Goal: Information Seeking & Learning: Learn about a topic

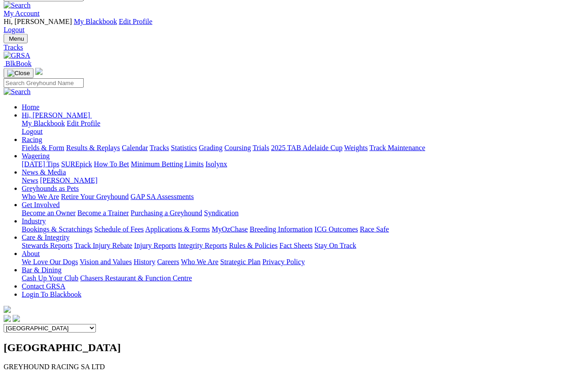
scroll to position [11, 0]
click at [197, 144] on link "Statistics" at bounding box center [184, 148] width 26 height 8
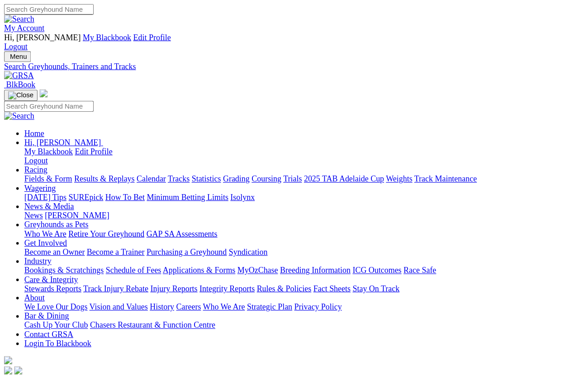
scroll to position [6, 0]
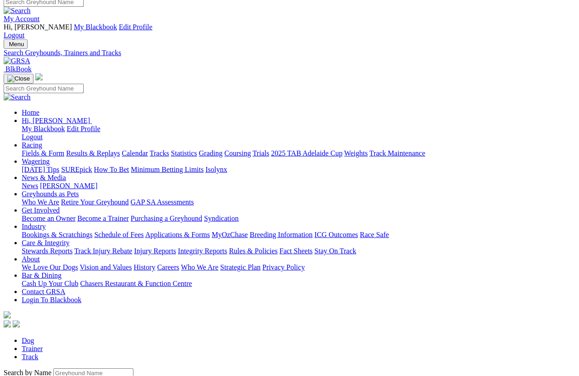
click at [70, 335] on input "Search by Greyhound name" at bounding box center [93, 373] width 80 height 10
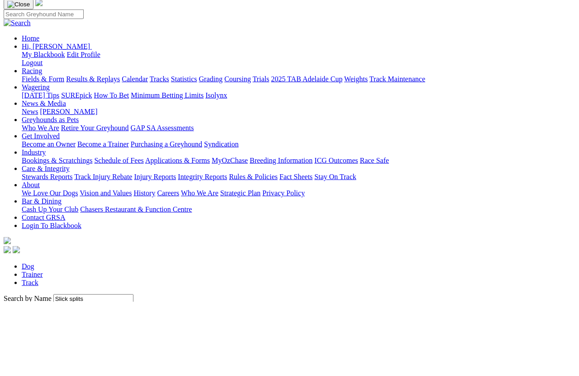
type input "Slick splits"
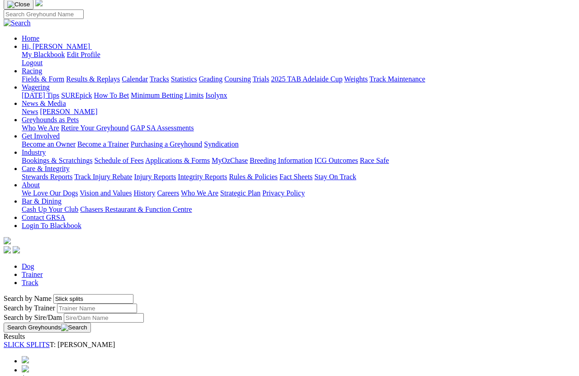
click at [50, 335] on link "SLICK SPLITS" at bounding box center [27, 345] width 46 height 8
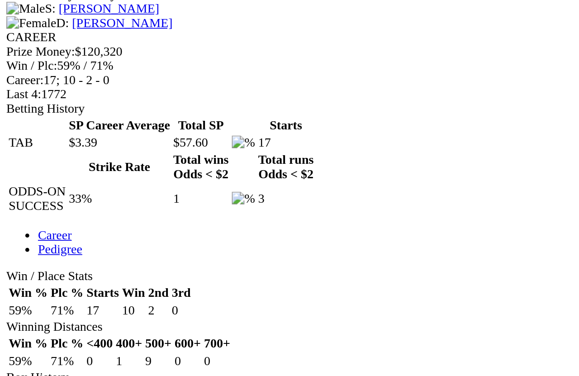
scroll to position [286, 0]
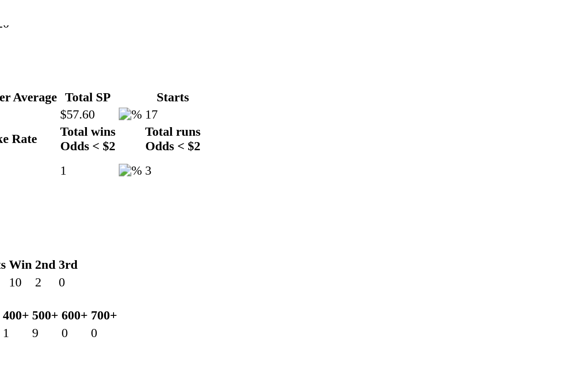
scroll to position [343, 0]
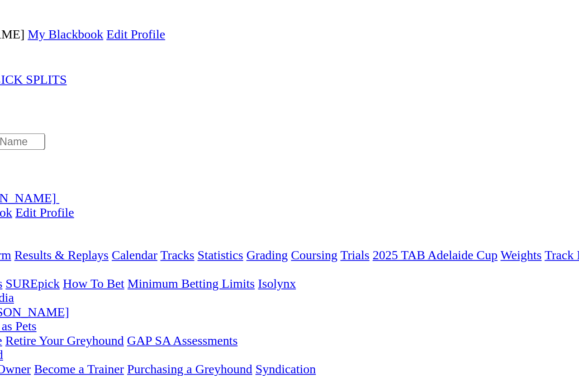
scroll to position [0, 0]
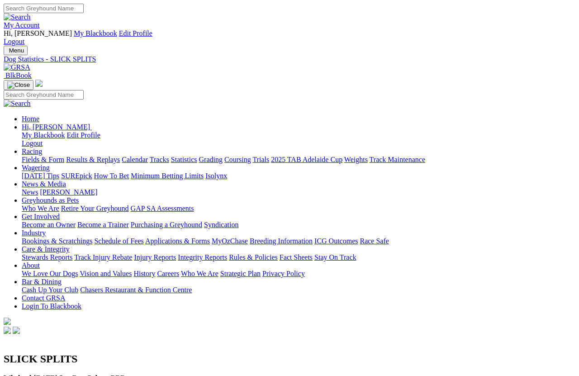
click at [197, 156] on link "Statistics" at bounding box center [184, 160] width 26 height 8
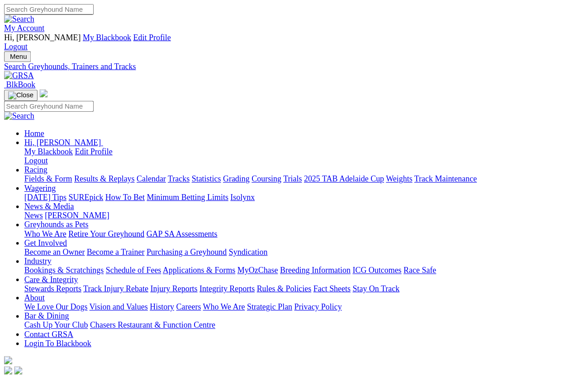
scroll to position [6, 0]
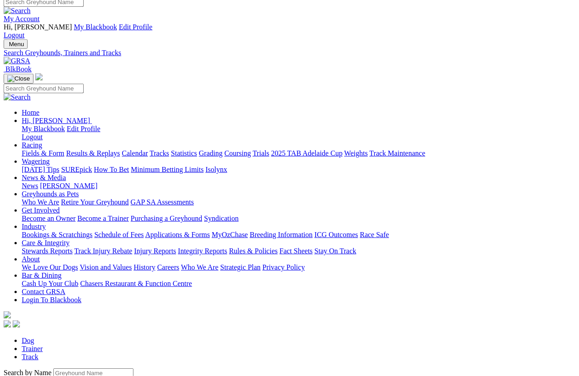
click at [70, 335] on input "Search by Greyhound name" at bounding box center [93, 373] width 80 height 10
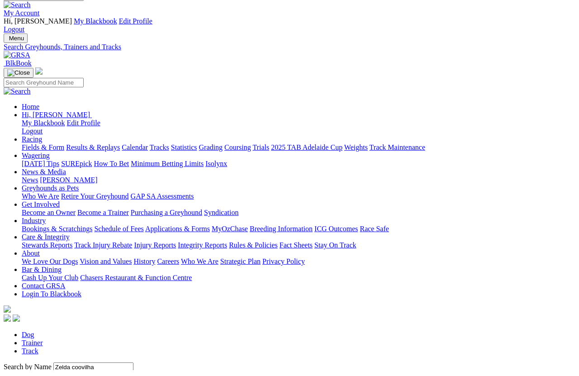
click at [106, 335] on input "Zelda coovilha" at bounding box center [93, 373] width 80 height 10
type input "Zelda covilha"
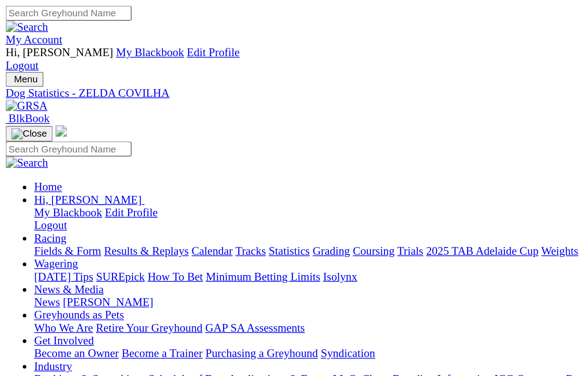
click at [197, 156] on link "Statistics" at bounding box center [184, 160] width 26 height 8
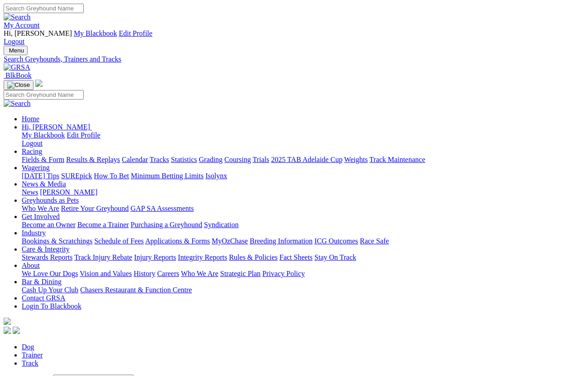
scroll to position [6, 0]
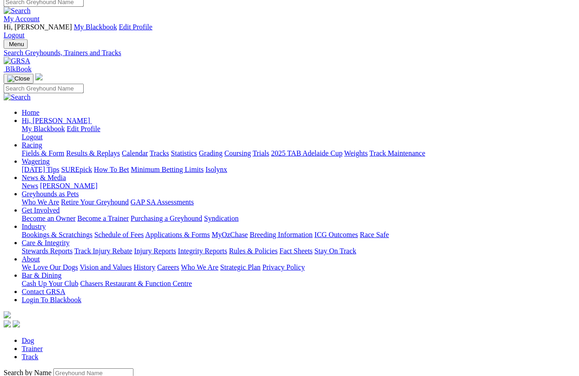
click at [62, 368] on input "Search by Greyhound name" at bounding box center [93, 373] width 80 height 10
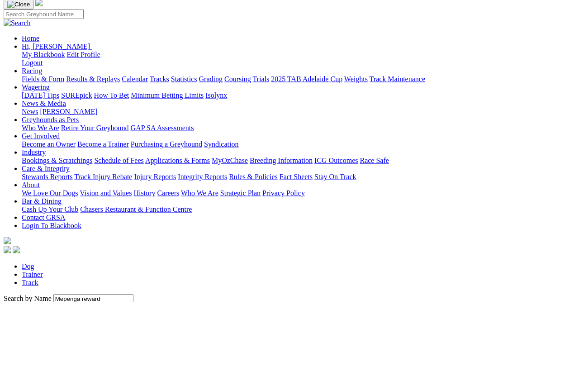
scroll to position [81, 0]
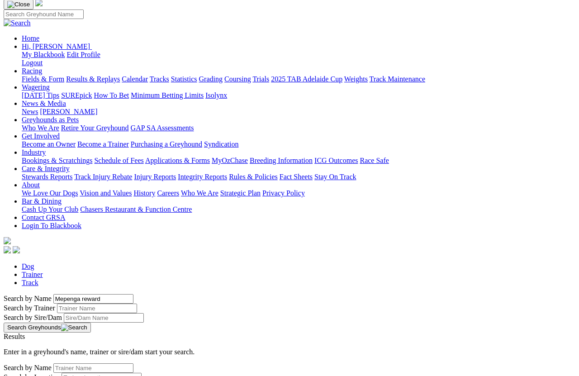
click at [91, 323] on button "Search Greyhounds" at bounding box center [47, 328] width 87 height 10
click at [116, 294] on input "Mepenga reward" at bounding box center [93, 299] width 80 height 10
click at [91, 323] on button "Search Greyhounds" at bounding box center [47, 328] width 87 height 10
click at [124, 294] on input "Mepenga reward" at bounding box center [93, 299] width 80 height 10
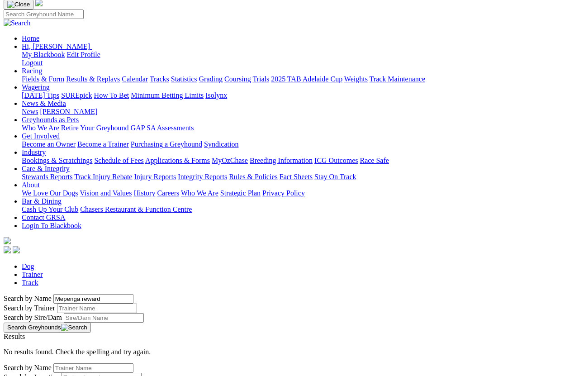
click at [103, 294] on input "Mepenga reward" at bounding box center [93, 299] width 80 height 10
type input "Mepunga reward"
click at [91, 323] on button "Search Greyhounds" at bounding box center [47, 328] width 87 height 10
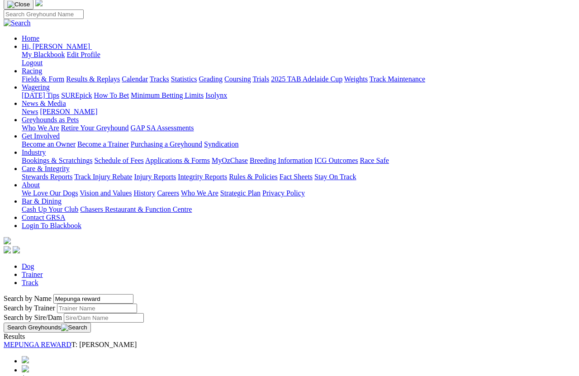
click at [71, 341] on link "MEPUNGA REWARD" at bounding box center [38, 345] width 68 height 8
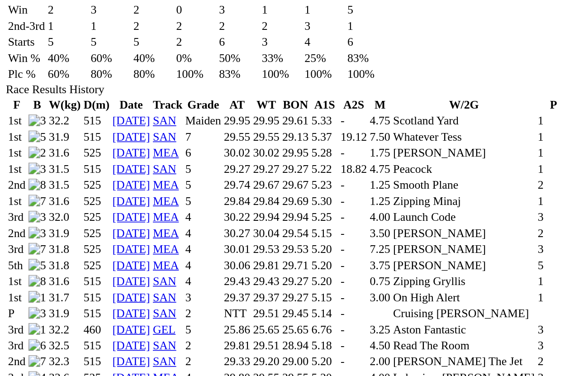
scroll to position [531, 0]
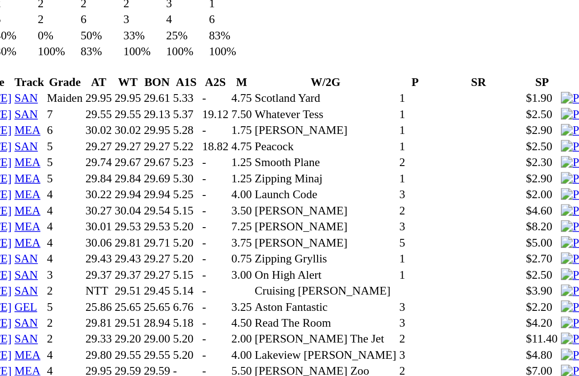
scroll to position [545, 0]
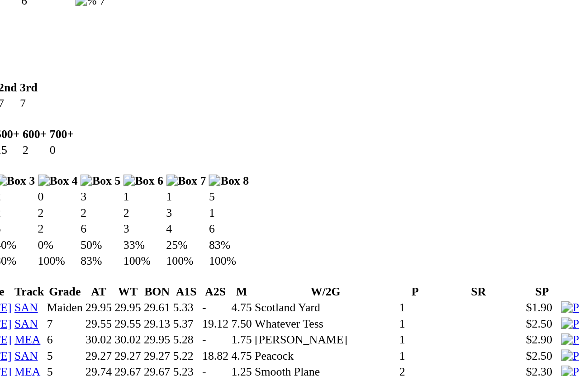
scroll to position [533, 0]
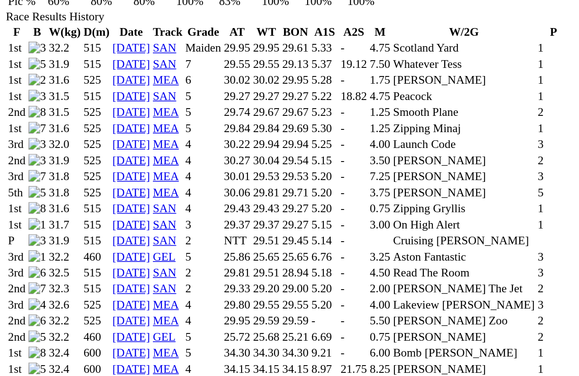
scroll to position [576, 0]
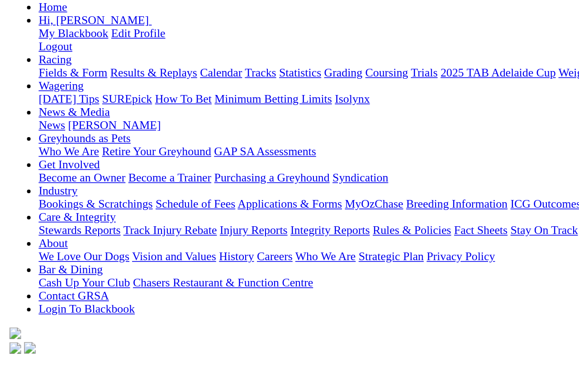
scroll to position [0, 0]
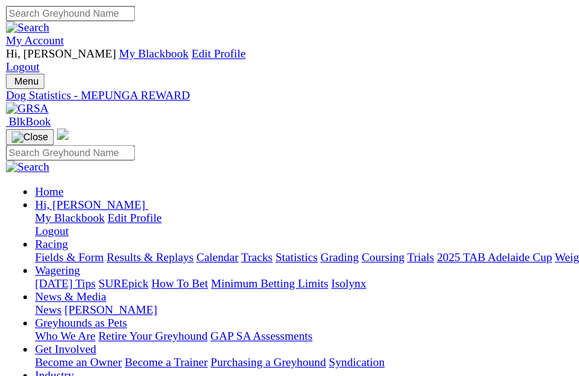
click at [197, 156] on link "Statistics" at bounding box center [184, 160] width 26 height 8
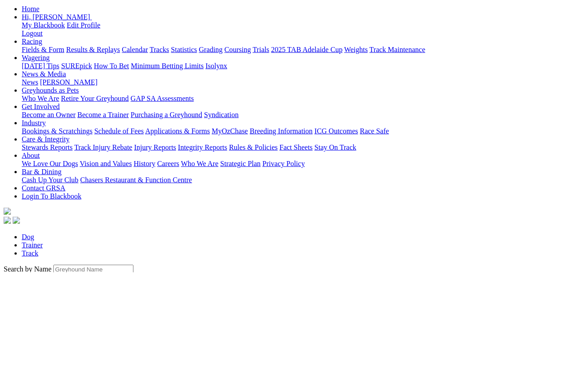
scroll to position [110, 0]
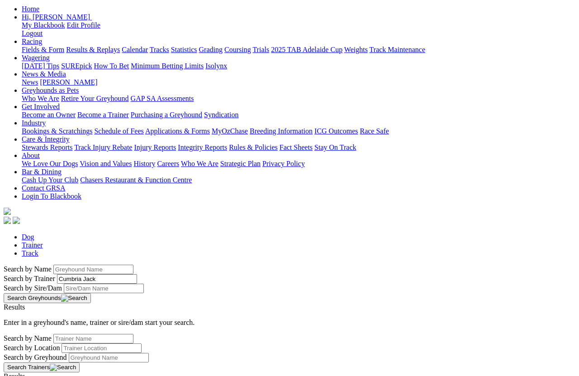
type input "Cumbria Jack"
click at [91, 293] on button "Search Greyhounds" at bounding box center [47, 298] width 87 height 10
click at [127, 274] on div "Search by Trainer Cumbria Jack" at bounding box center [290, 279] width 572 height 10
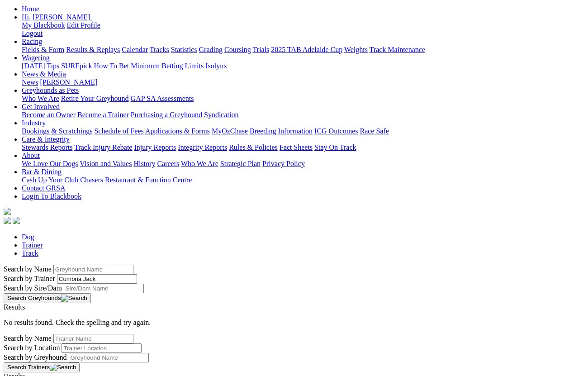
click at [116, 265] on input "Search by Greyhound name" at bounding box center [93, 270] width 80 height 10
click at [91, 293] on button "Search Greyhounds" at bounding box center [47, 298] width 87 height 10
click at [76, 265] on input "Cumbria Jack" at bounding box center [93, 270] width 80 height 10
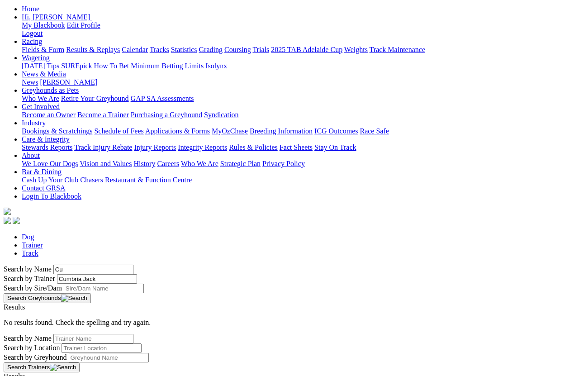
type input "C"
click at [91, 293] on button "Search Greyhounds" at bounding box center [47, 298] width 87 height 10
click at [97, 265] on input "Cumbria jack" at bounding box center [93, 270] width 80 height 10
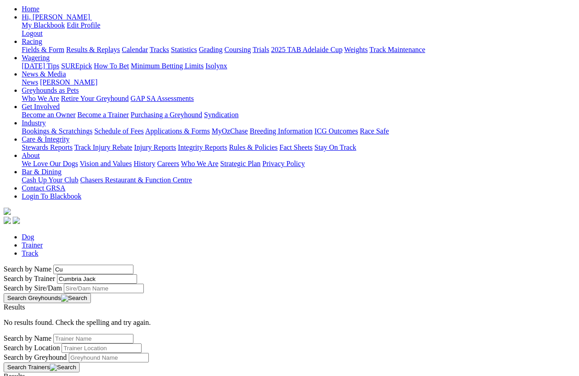
type input "C"
click at [91, 293] on button "Search Greyhounds" at bounding box center [47, 298] width 87 height 10
click at [101, 265] on input "Cumbria jack" at bounding box center [93, 270] width 80 height 10
type input "C"
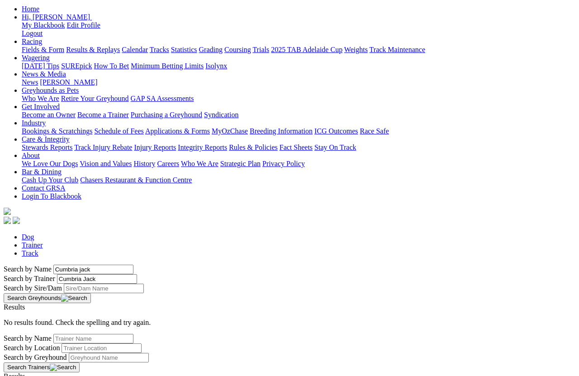
click at [91, 293] on button "Search Greyhounds" at bounding box center [47, 298] width 87 height 10
click at [89, 265] on input "Cumbria jack" at bounding box center [93, 270] width 80 height 10
type input "C"
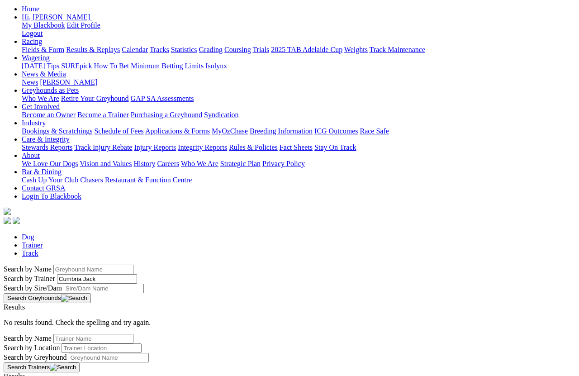
click at [112, 265] on input "Search by Greyhound name" at bounding box center [93, 270] width 80 height 10
type input "Cumbria jack"
click at [91, 293] on button "Search Greyhounds" at bounding box center [47, 298] width 87 height 10
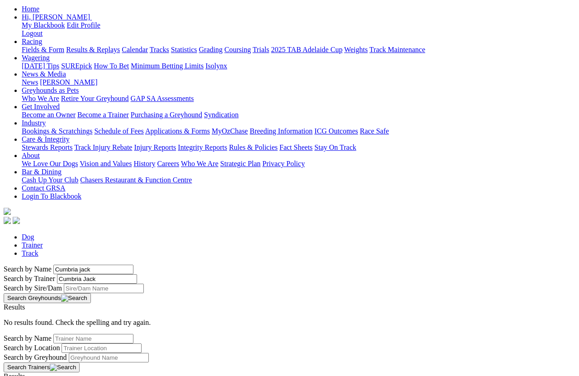
scroll to position [0, 0]
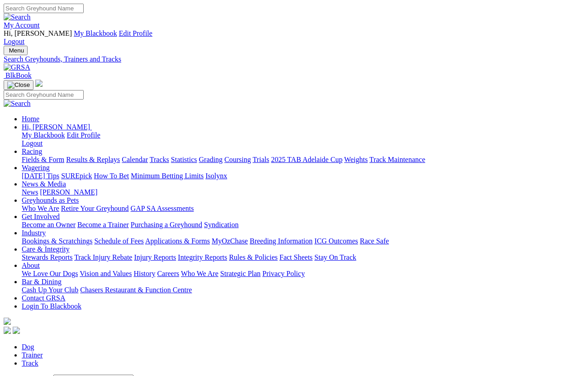
click at [84, 6] on input "Search" at bounding box center [44, 9] width 80 height 10
type input "Cumbria jack"
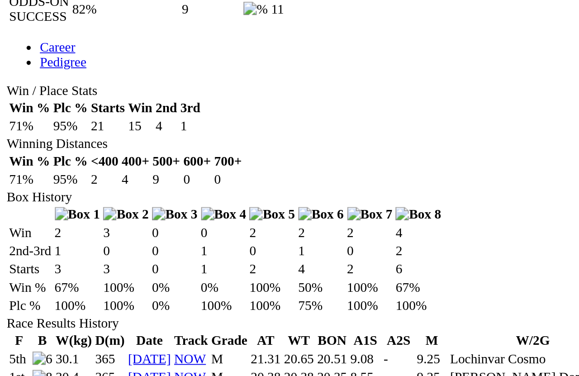
scroll to position [404, 0]
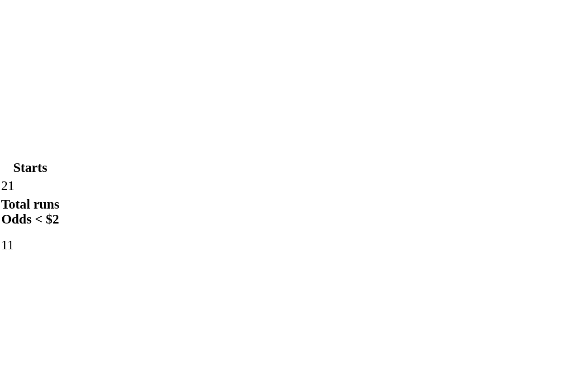
scroll to position [401, 0]
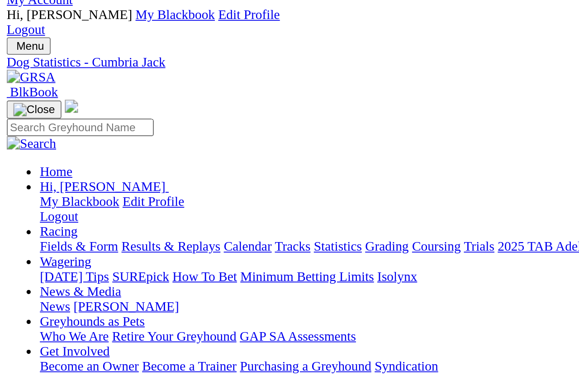
scroll to position [0, 0]
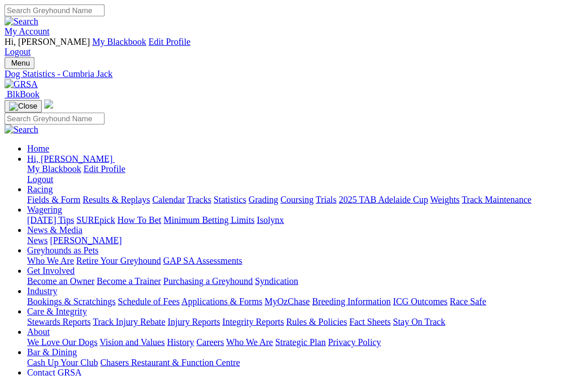
click at [197, 156] on link "Statistics" at bounding box center [184, 160] width 26 height 8
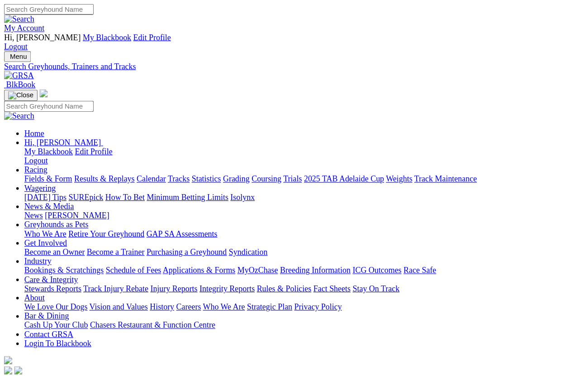
scroll to position [6, 0]
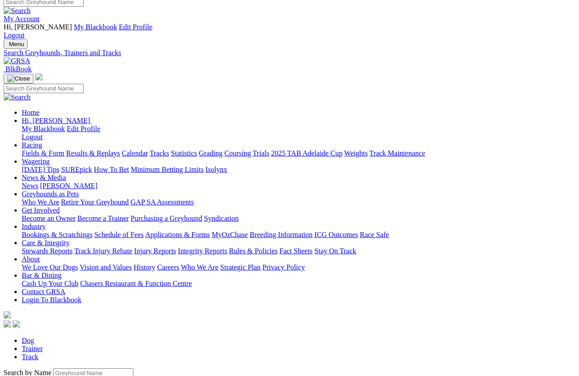
click at [85, 335] on div "Search by Trainer" at bounding box center [290, 383] width 572 height 10
click at [67, 335] on input "Search by Greyhound name" at bounding box center [93, 373] width 80 height 10
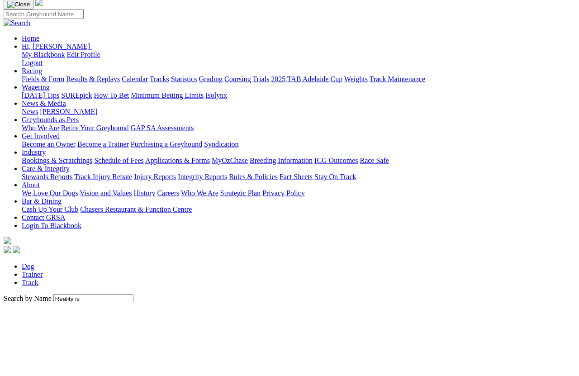
scroll to position [81, 0]
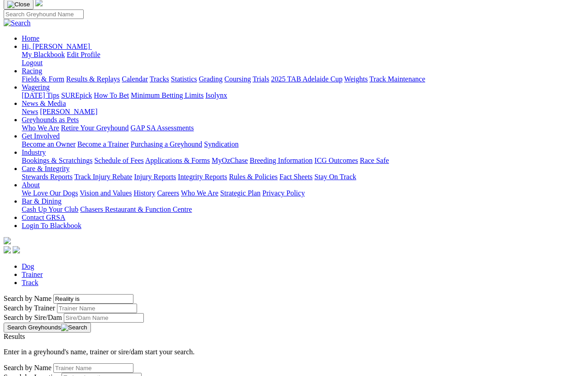
type input "Reality is"
click at [91, 323] on button "Search Greyhounds" at bounding box center [47, 328] width 87 height 10
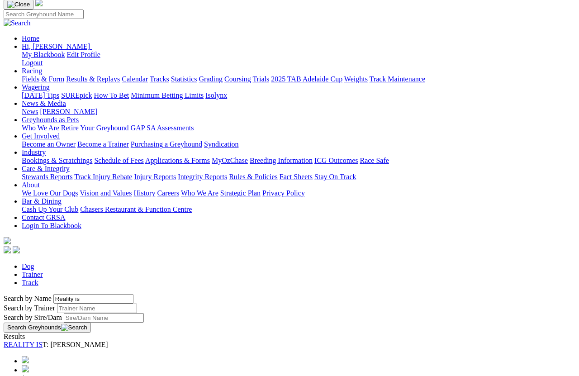
click at [43, 335] on link "REALITY IS" at bounding box center [23, 345] width 39 height 8
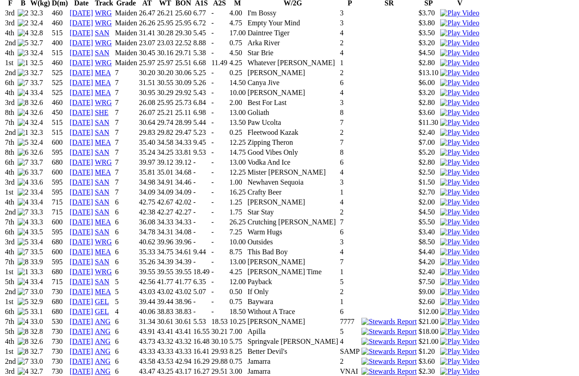
scroll to position [724, 0]
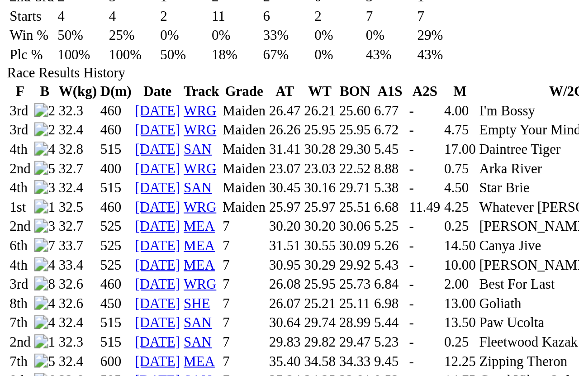
scroll to position [669, 0]
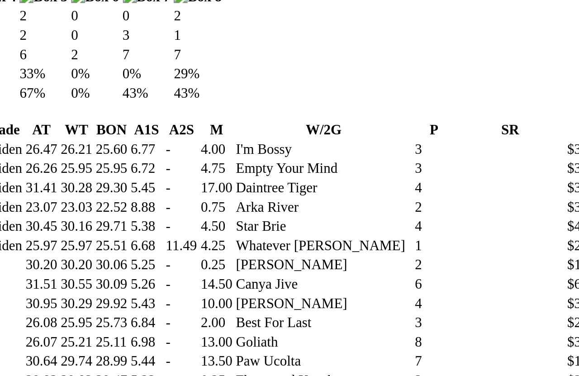
scroll to position [649, 0]
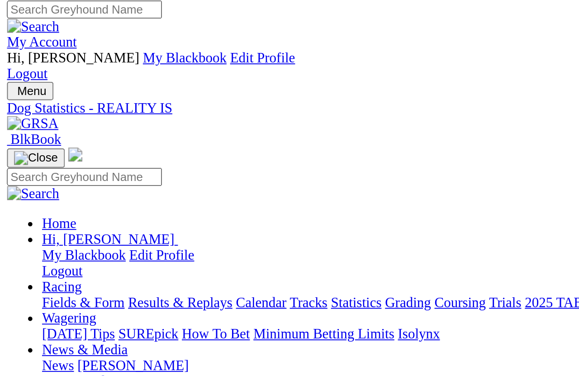
scroll to position [0, 0]
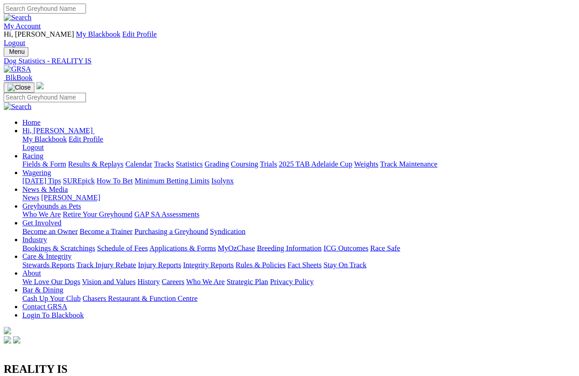
click at [34, 156] on link "Fields & Form" at bounding box center [43, 160] width 43 height 8
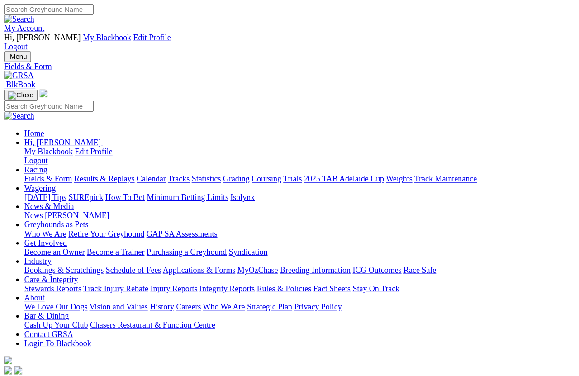
scroll to position [99, 0]
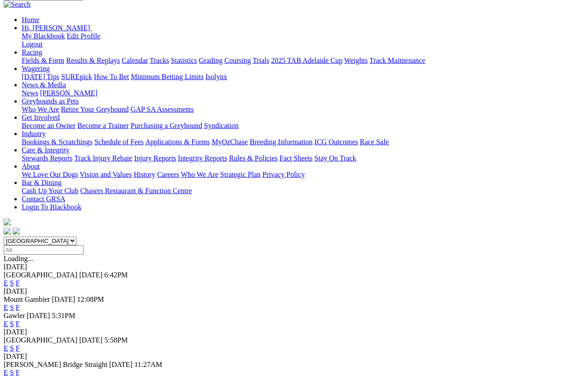
click at [20, 335] on link "F" at bounding box center [18, 348] width 4 height 8
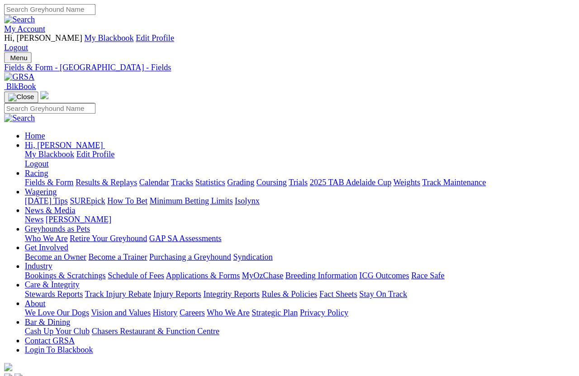
click at [41, 156] on link "Fields & Form" at bounding box center [43, 160] width 43 height 8
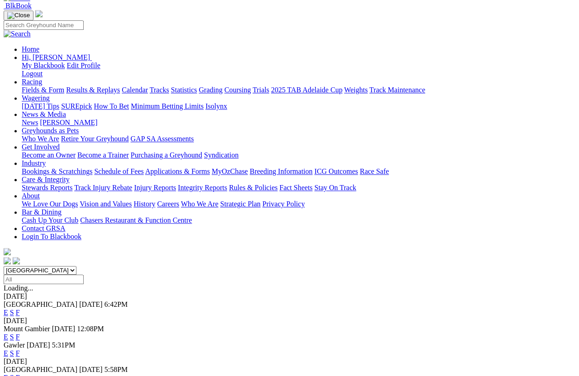
scroll to position [91, 0]
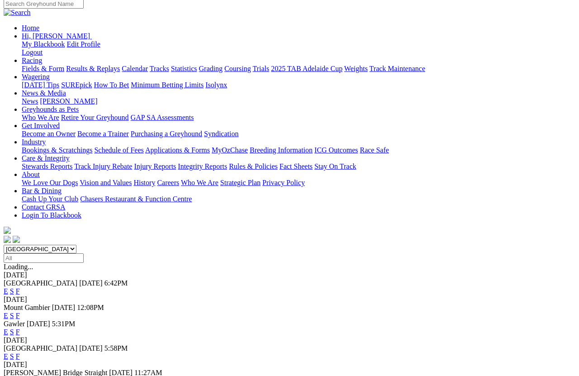
click at [20, 335] on link "F" at bounding box center [18, 381] width 4 height 8
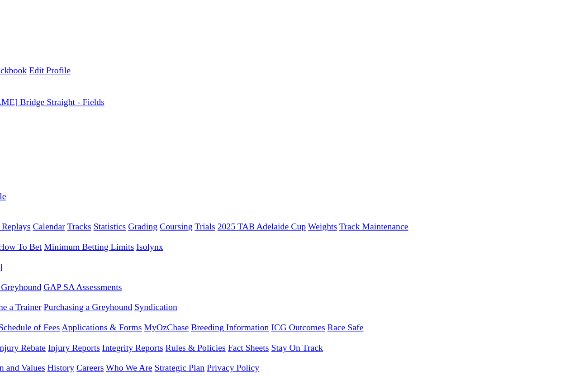
scroll to position [0, 7]
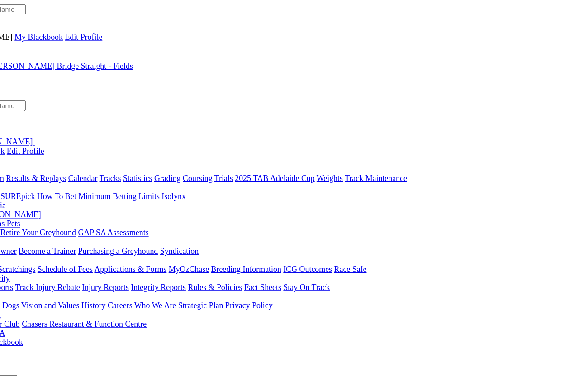
click at [66, 180] on link "News & Media" at bounding box center [44, 184] width 44 height 8
click at [38, 188] on link "News" at bounding box center [30, 192] width 16 height 8
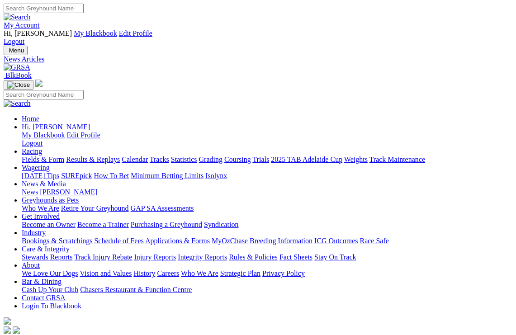
click at [42, 147] on link "Racing" at bounding box center [32, 151] width 20 height 8
click at [197, 156] on link "Statistics" at bounding box center [184, 160] width 26 height 8
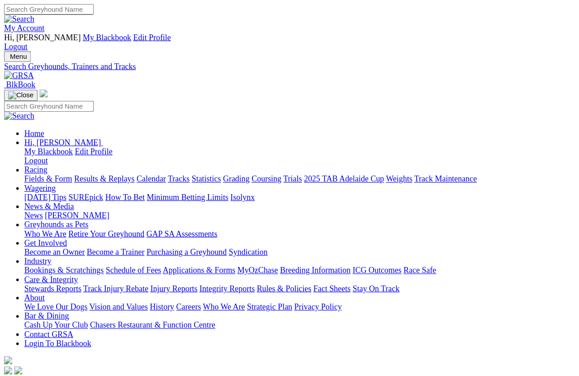
scroll to position [6, 0]
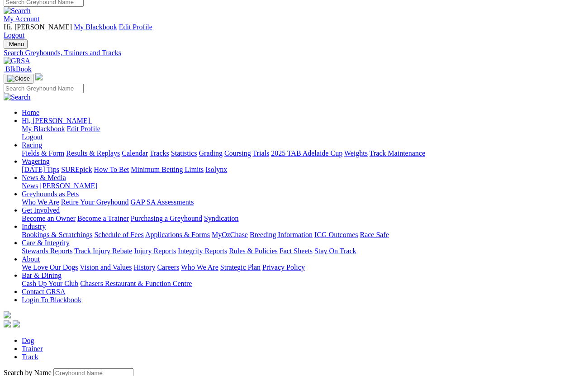
click at [58, 335] on input "Search by Greyhound name" at bounding box center [93, 373] width 80 height 10
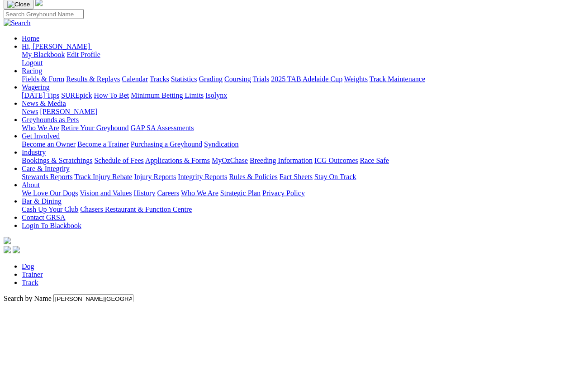
scroll to position [81, 0]
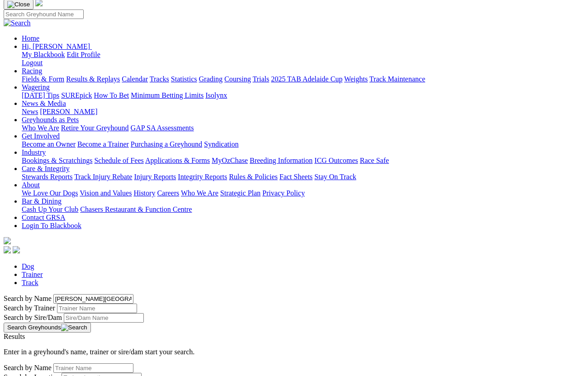
click at [91, 323] on button "Search Greyhounds" at bounding box center [47, 328] width 87 height 10
click at [99, 294] on input "Dakota Milan" at bounding box center [93, 299] width 80 height 10
click at [96, 294] on input "Dakota Milan" at bounding box center [93, 299] width 80 height 10
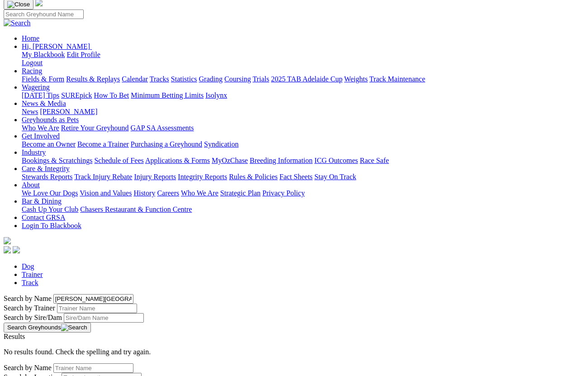
click at [108, 294] on input "Dakota Milan" at bounding box center [93, 299] width 80 height 10
type input "[PERSON_NAME]"
click at [91, 323] on button "Search Greyhounds" at bounding box center [47, 328] width 87 height 10
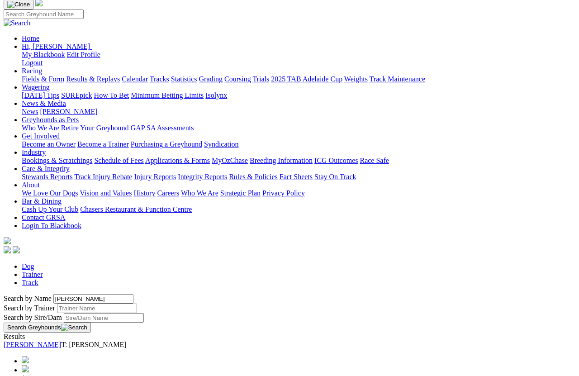
click at [61, 335] on link "Dakota Mila" at bounding box center [32, 345] width 57 height 8
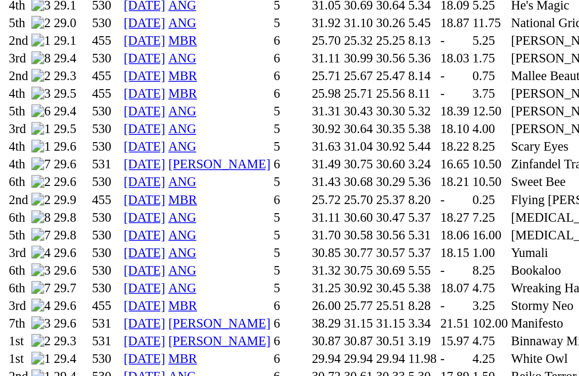
scroll to position [689, 0]
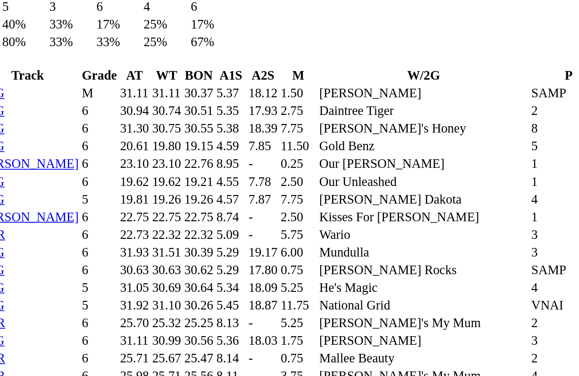
scroll to position [673, 0]
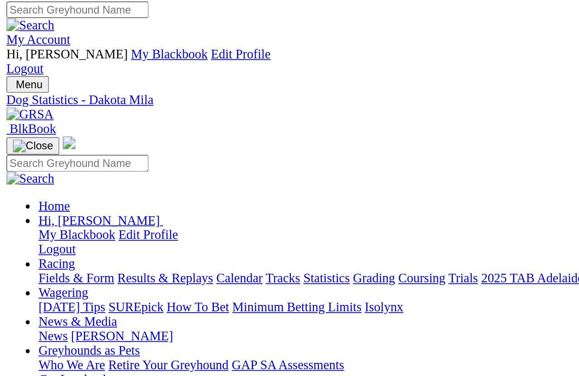
scroll to position [0, 0]
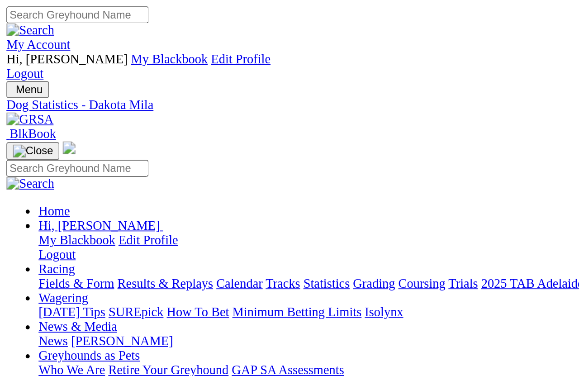
click at [197, 156] on link "Statistics" at bounding box center [184, 160] width 26 height 8
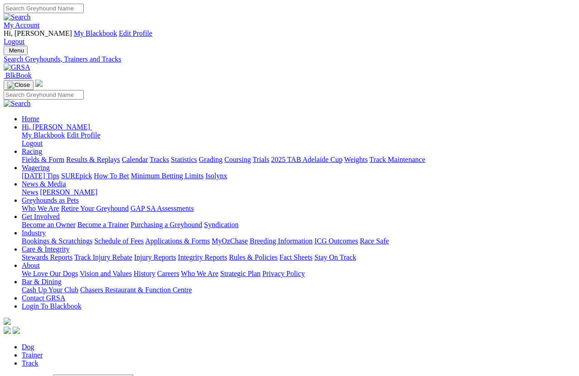
scroll to position [12, 0]
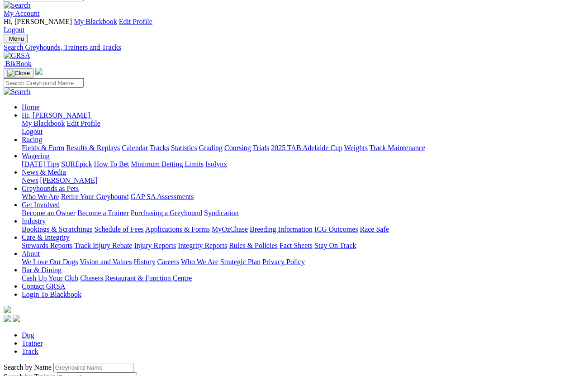
click at [73, 363] on input "Search by Greyhound name" at bounding box center [93, 368] width 80 height 10
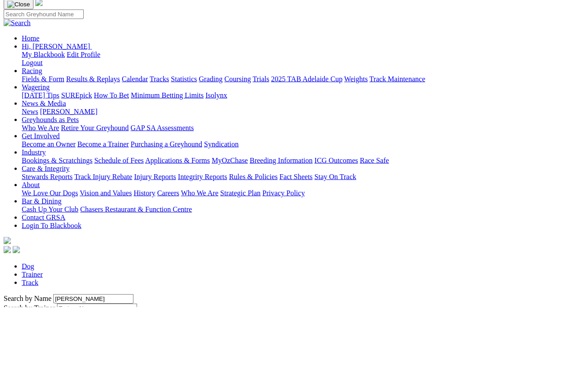
scroll to position [81, 0]
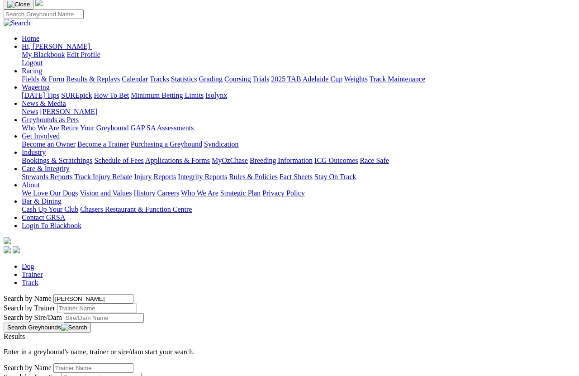
type input "[PERSON_NAME]"
click at [91, 323] on button "Search Greyhounds" at bounding box center [47, 328] width 87 height 10
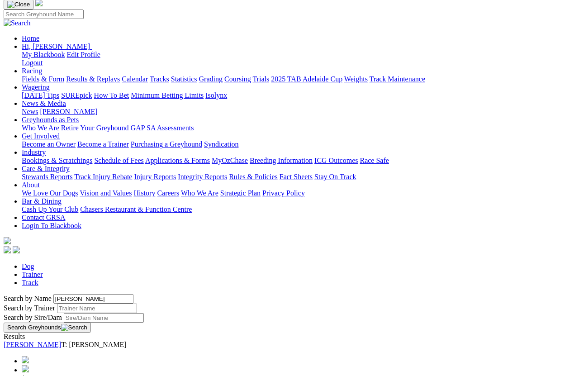
click at [61, 341] on link "[PERSON_NAME]" at bounding box center [32, 345] width 57 height 8
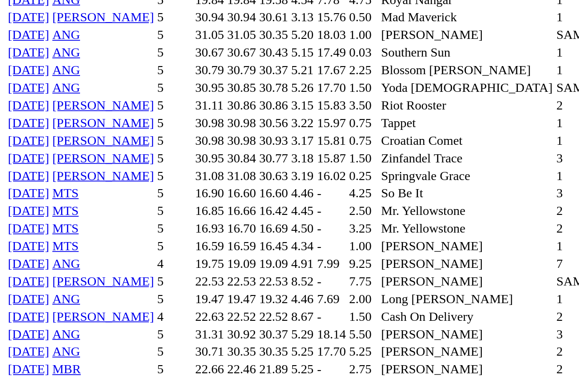
scroll to position [988, 0]
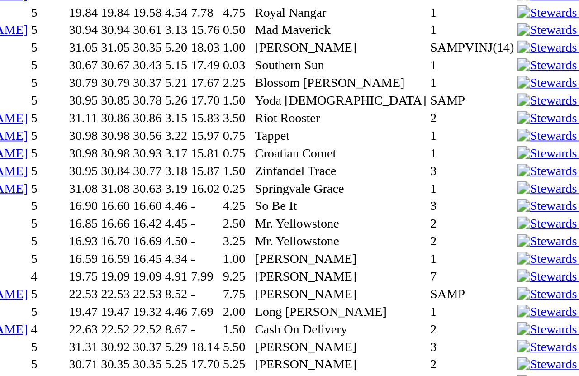
click at [508, 232] on img at bounding box center [527, 236] width 39 height 8
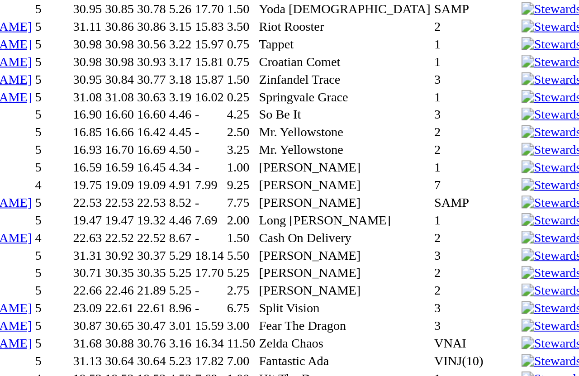
click at [508, 321] on img at bounding box center [527, 325] width 39 height 8
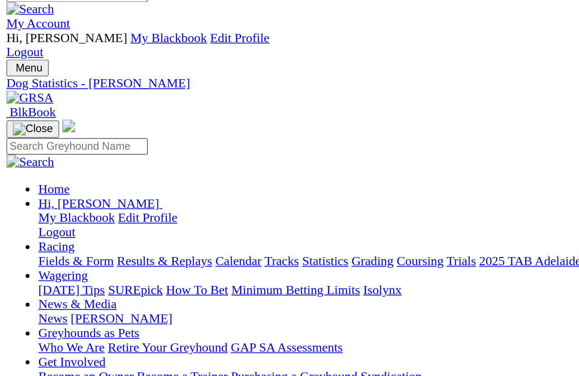
scroll to position [0, 0]
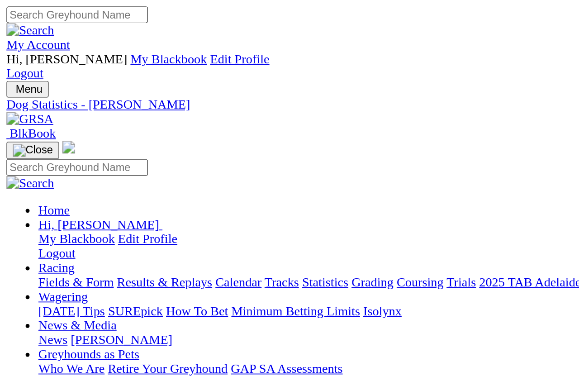
click at [41, 156] on link "Fields & Form" at bounding box center [43, 160] width 43 height 8
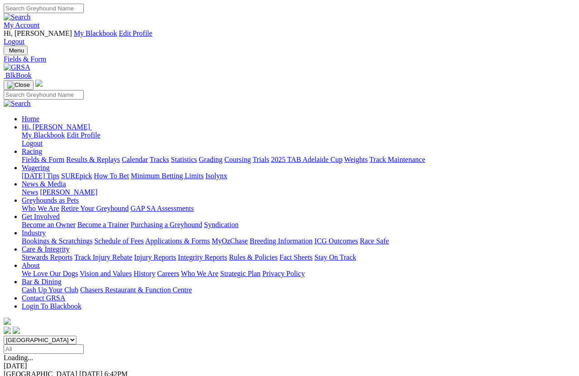
scroll to position [6, 0]
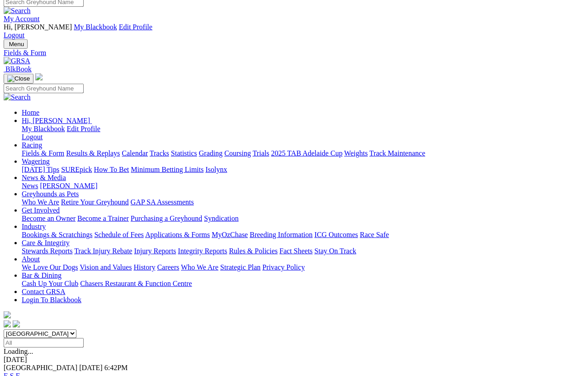
click at [20, 372] on link "F" at bounding box center [18, 376] width 4 height 8
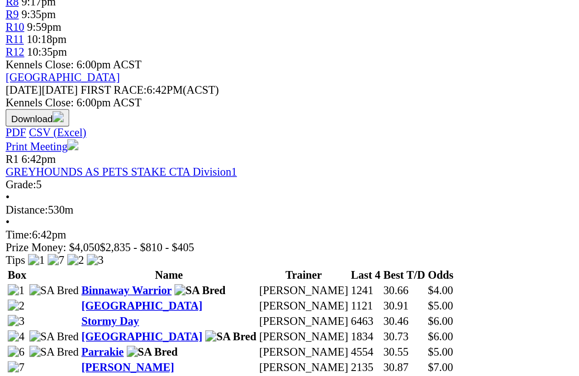
scroll to position [313, 0]
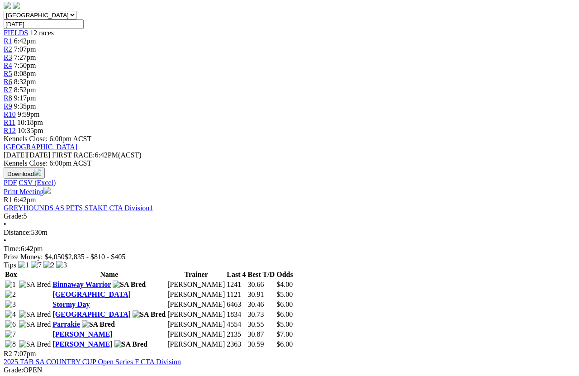
scroll to position [341, 0]
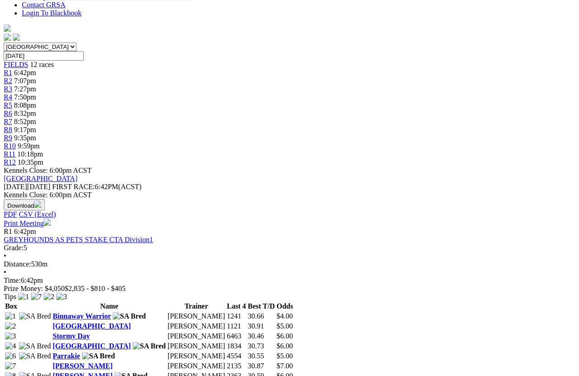
scroll to position [306, 0]
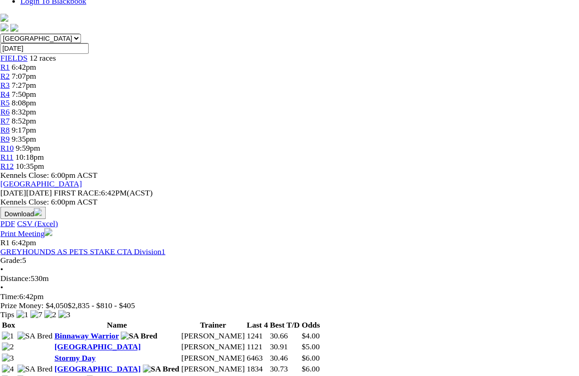
scroll to position [307, 0]
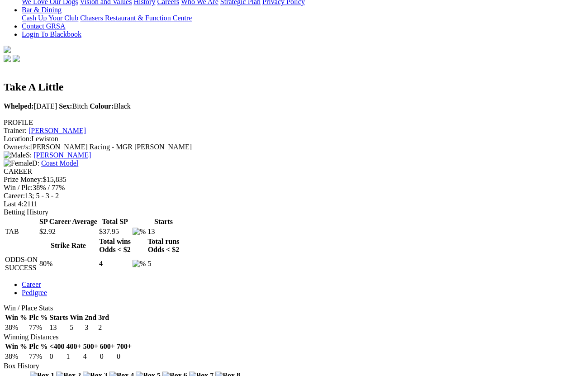
scroll to position [283, 0]
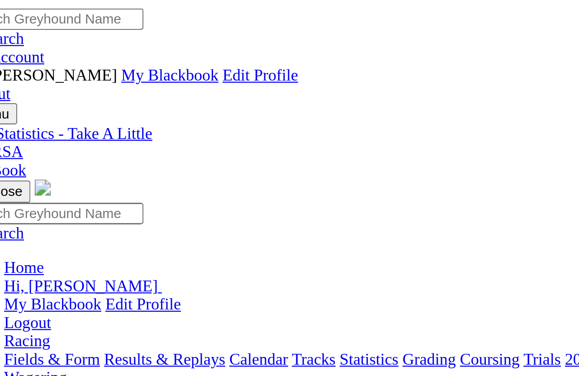
scroll to position [0, 0]
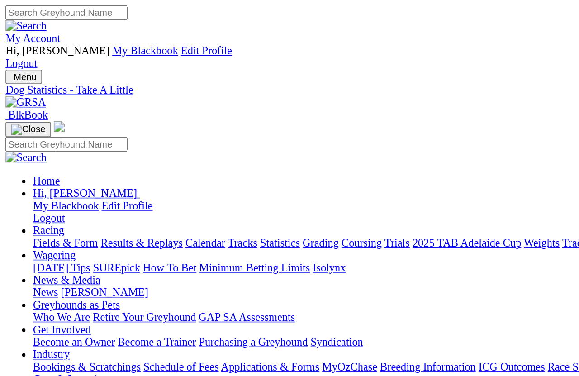
click at [33, 156] on link "Fields & Form" at bounding box center [43, 160] width 43 height 8
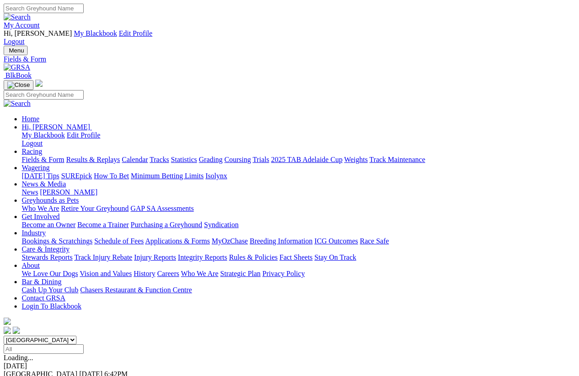
scroll to position [6, 0]
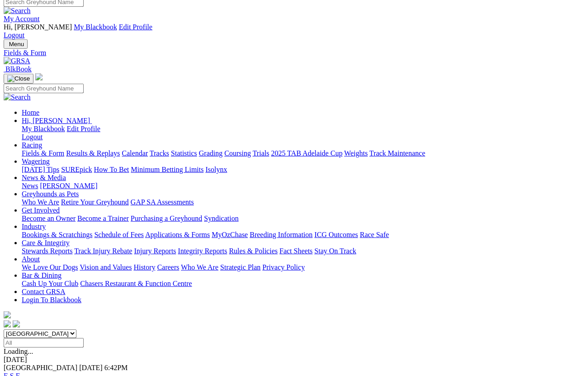
click at [20, 372] on link "F" at bounding box center [18, 376] width 4 height 8
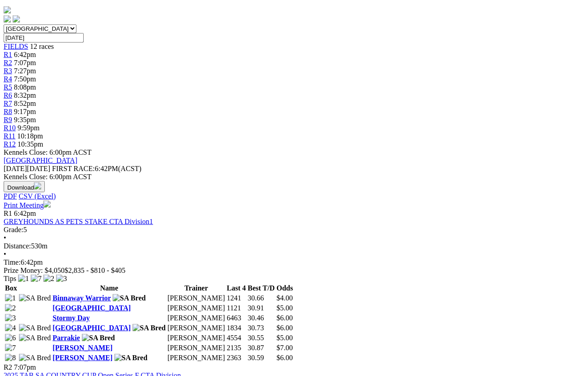
scroll to position [330, 0]
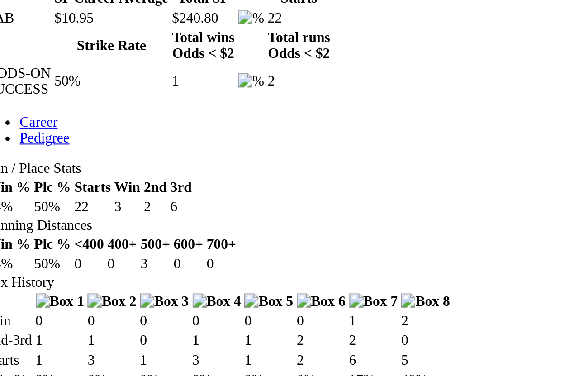
scroll to position [328, 0]
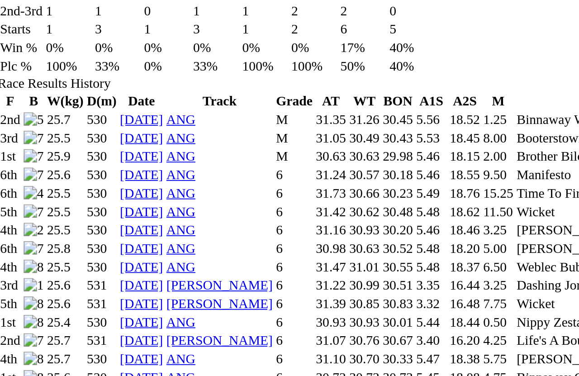
scroll to position [520, 0]
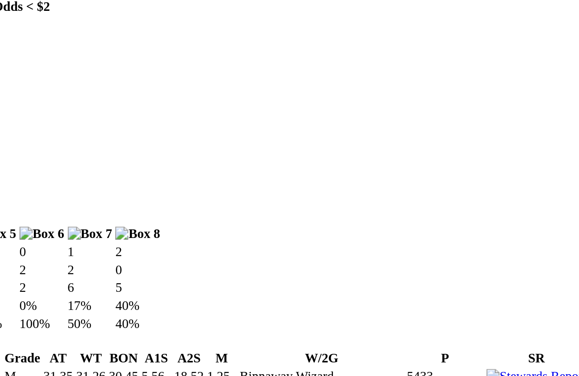
scroll to position [516, 0]
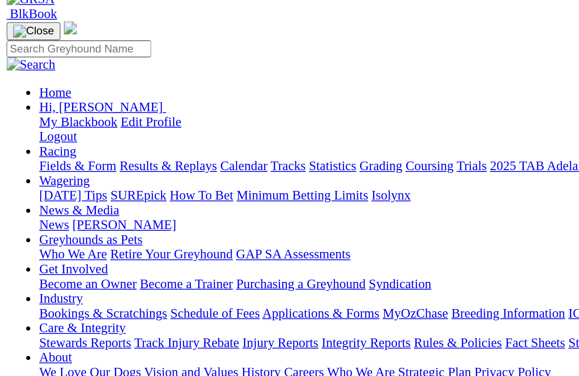
scroll to position [0, 0]
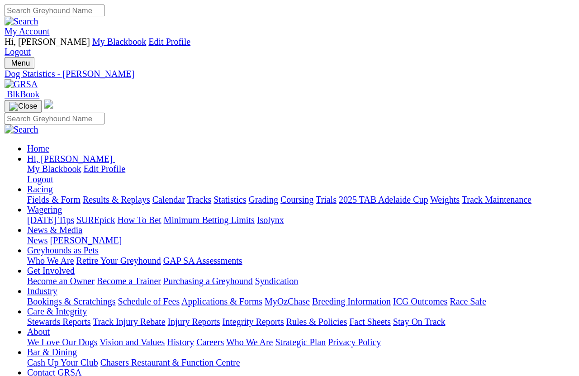
click at [197, 156] on link "Statistics" at bounding box center [184, 160] width 26 height 8
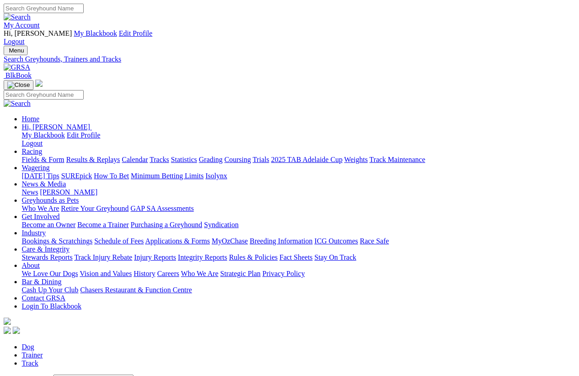
scroll to position [6, 0]
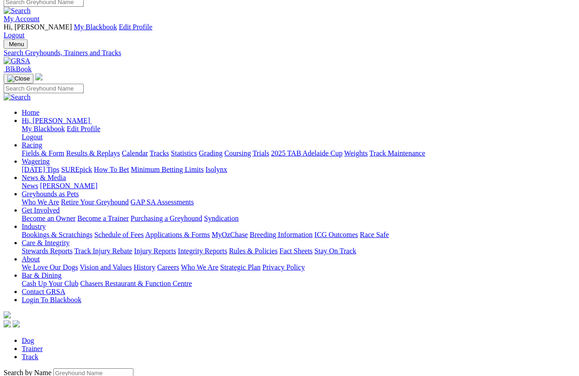
click at [60, 368] on input "Search by Greyhound name" at bounding box center [93, 373] width 80 height 10
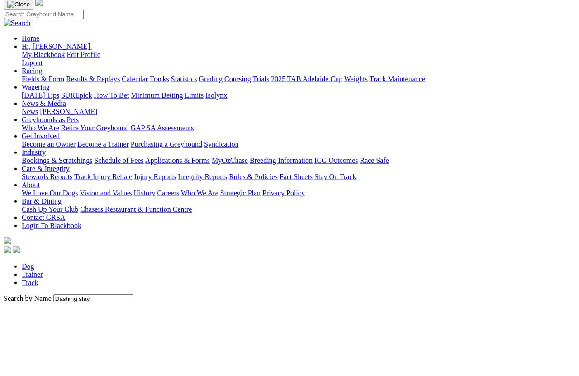
scroll to position [81, 0]
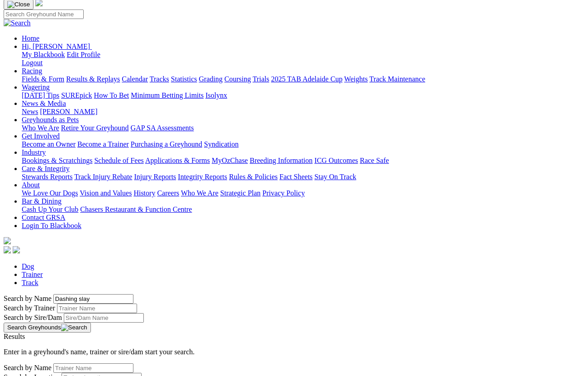
type input "Dashing slay"
click at [91, 323] on button "Search Greyhounds" at bounding box center [47, 328] width 87 height 10
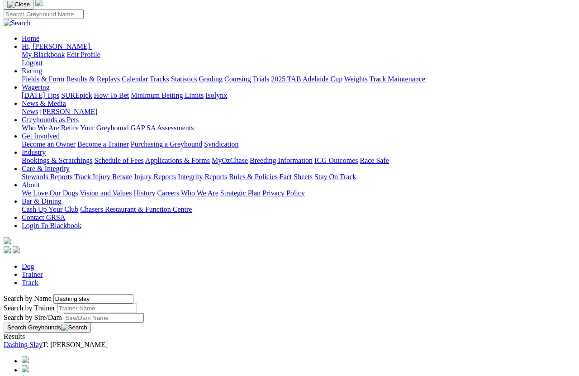
click at [43, 341] on link "Dashing Slay" at bounding box center [23, 345] width 39 height 8
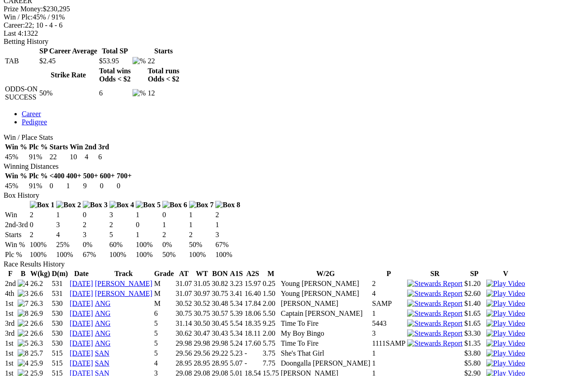
scroll to position [463, 0]
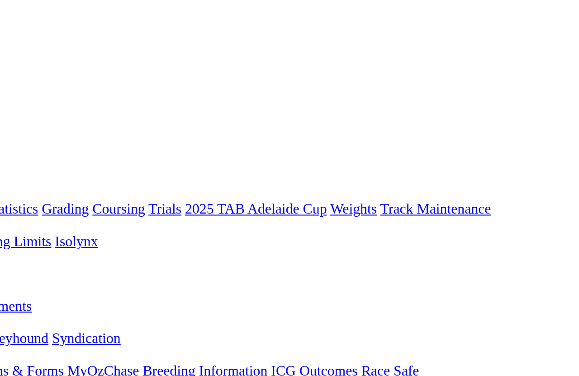
scroll to position [53, 0]
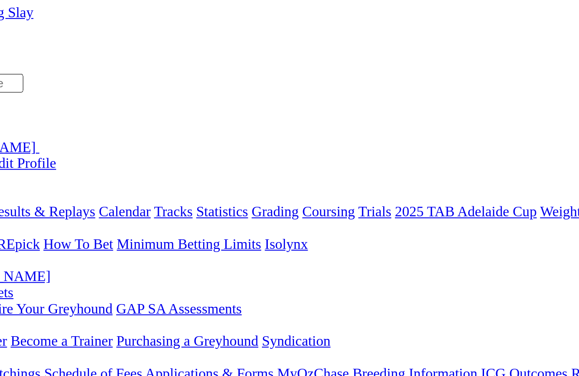
click at [197, 103] on link "Statistics" at bounding box center [184, 107] width 26 height 8
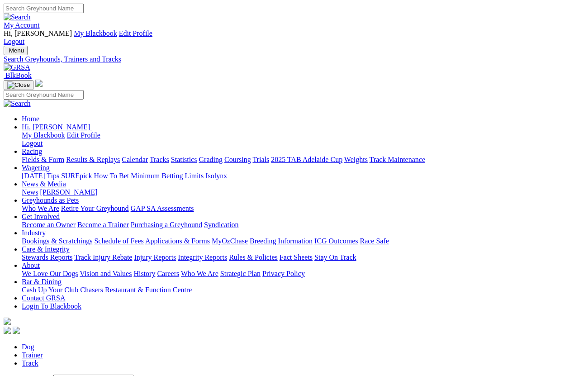
scroll to position [6, 0]
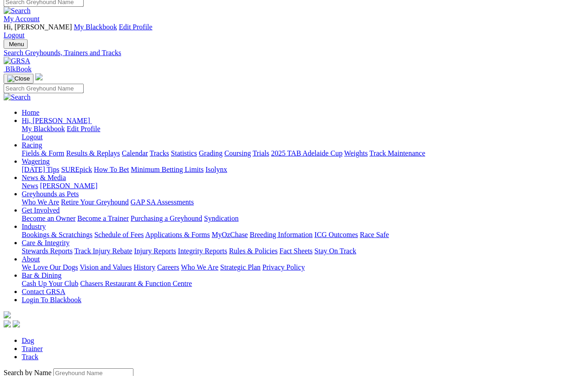
click at [69, 368] on input "Search by Greyhound name" at bounding box center [93, 373] width 80 height 10
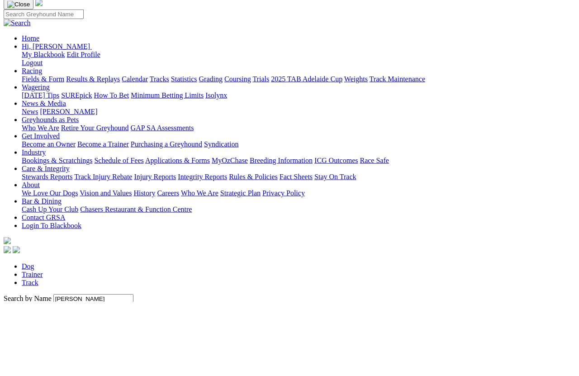
scroll to position [81, 0]
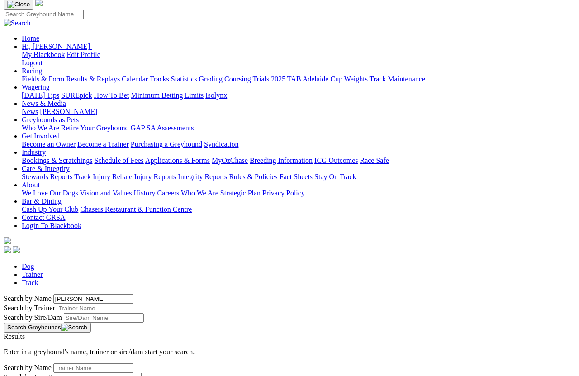
type input "[PERSON_NAME]"
click at [91, 323] on button "Search Greyhounds" at bounding box center [47, 328] width 87 height 10
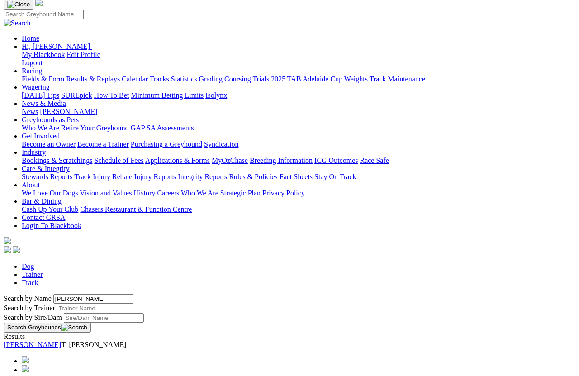
click at [61, 341] on link "[PERSON_NAME]" at bounding box center [32, 345] width 57 height 8
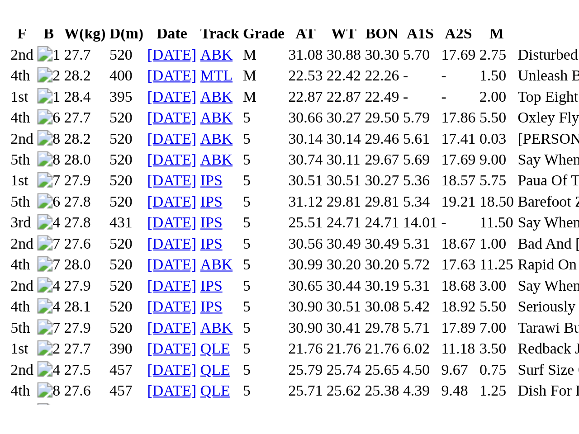
scroll to position [544, 0]
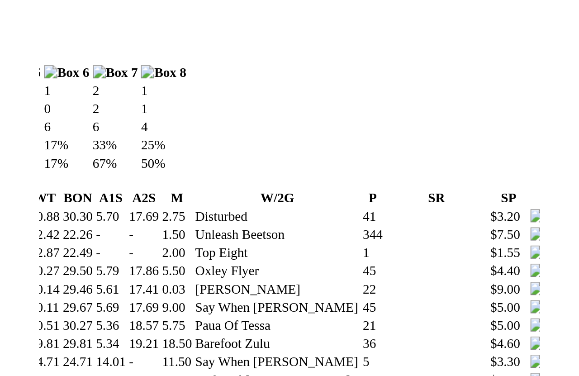
scroll to position [0, 0]
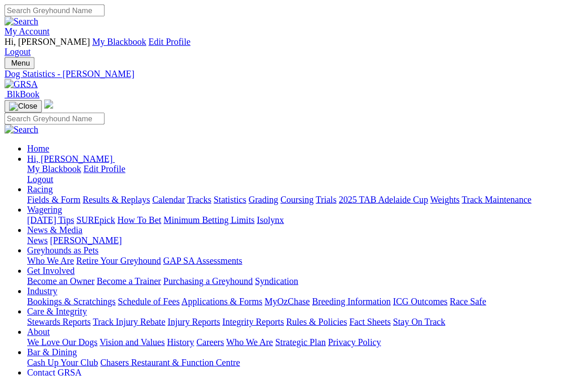
click at [197, 156] on link "Statistics" at bounding box center [184, 160] width 26 height 8
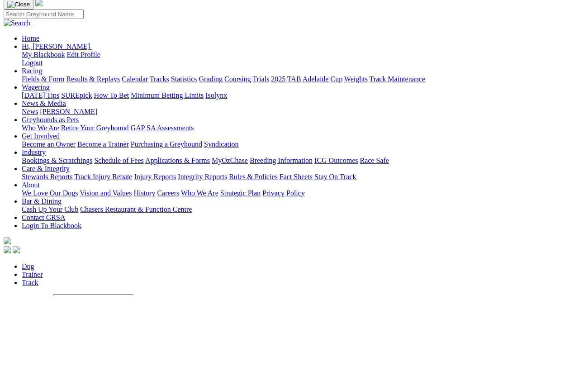
scroll to position [81, 0]
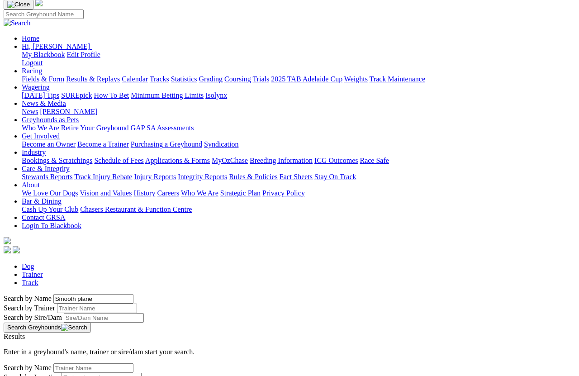
type input "Smooth plane"
click at [91, 323] on button "Search Greyhounds" at bounding box center [47, 328] width 87 height 10
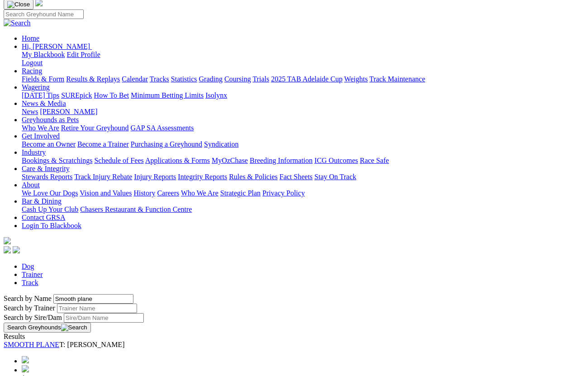
click at [59, 335] on link "SMOOTH PLANE" at bounding box center [32, 345] width 56 height 8
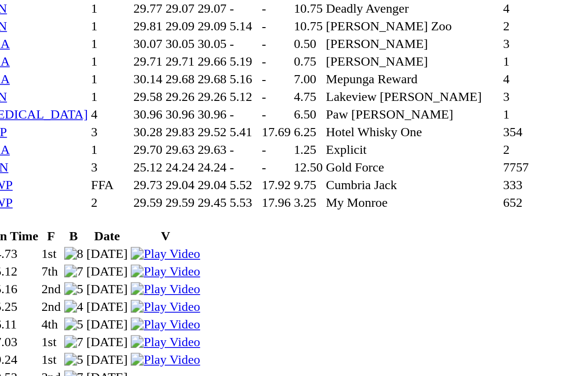
scroll to position [1307, 0]
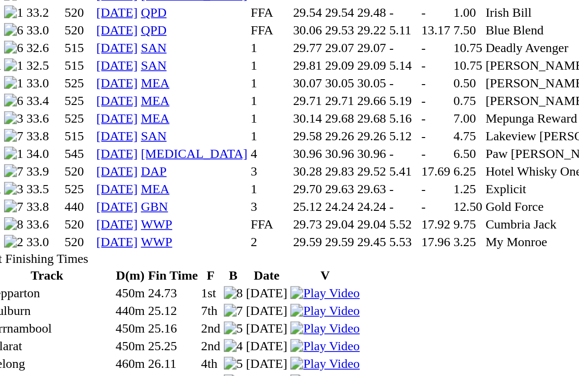
click at [91, 252] on link "04 Oct 25" at bounding box center [82, 256] width 24 height 8
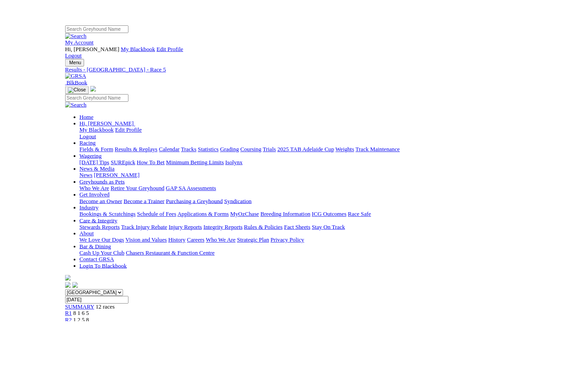
scroll to position [16, 0]
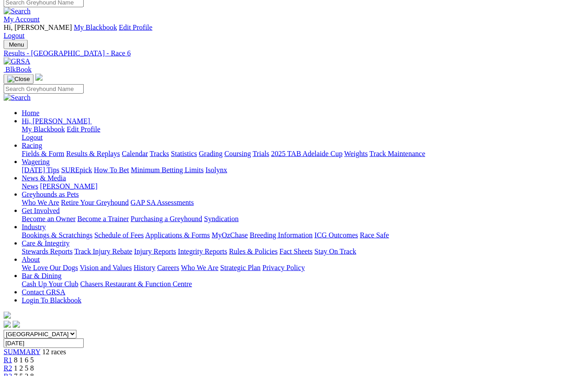
scroll to position [5, 0]
click at [197, 150] on link "Statistics" at bounding box center [184, 154] width 26 height 8
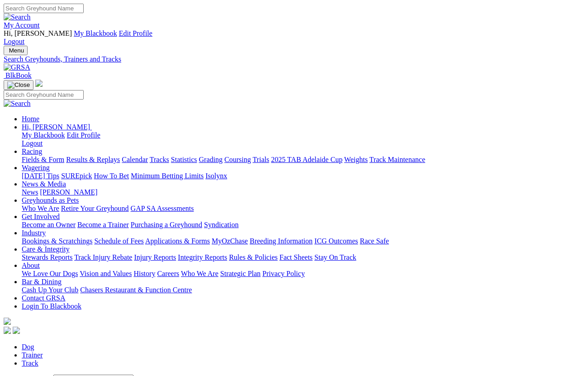
scroll to position [6, 0]
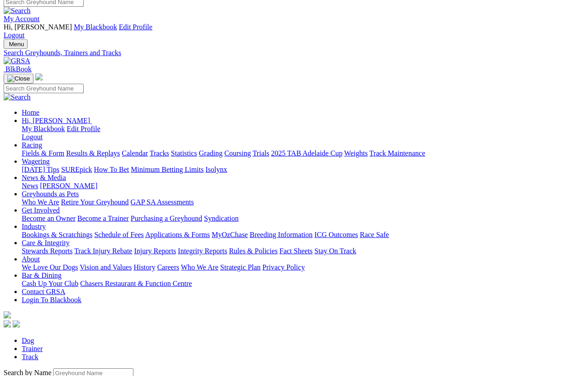
click at [60, 368] on input "Search by Greyhound name" at bounding box center [93, 373] width 80 height 10
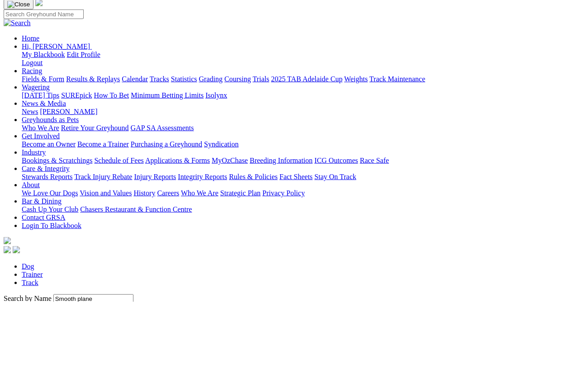
scroll to position [81, 0]
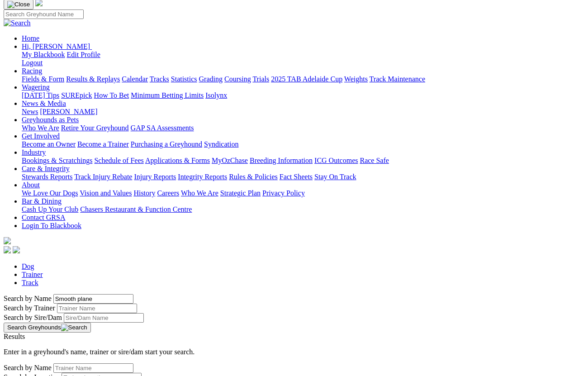
type input "Smooth plane"
click at [91, 323] on button "Search Greyhounds" at bounding box center [47, 328] width 87 height 10
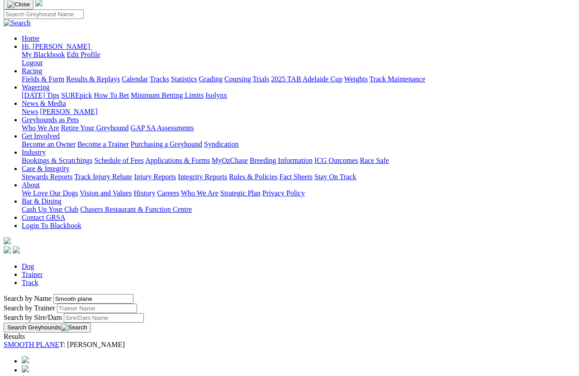
click at [59, 341] on link "SMOOTH PLANE" at bounding box center [32, 345] width 56 height 8
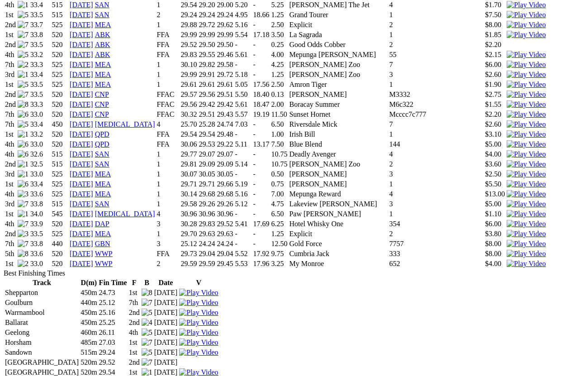
scroll to position [1296, 0]
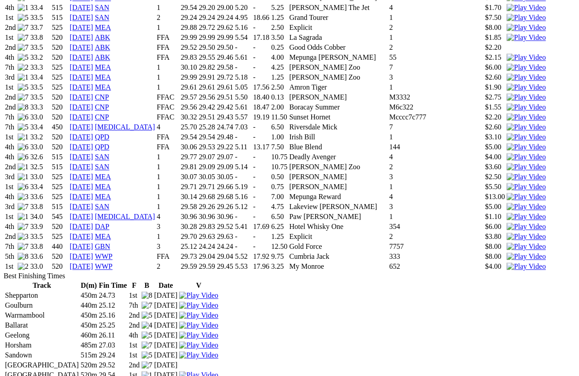
click at [507, 262] on img at bounding box center [526, 266] width 39 height 8
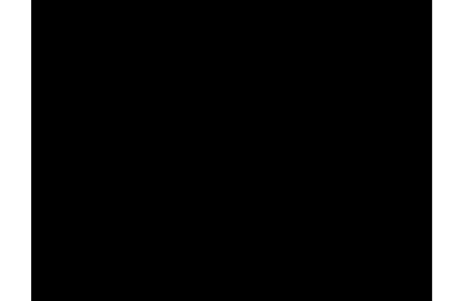
scroll to position [0, 0]
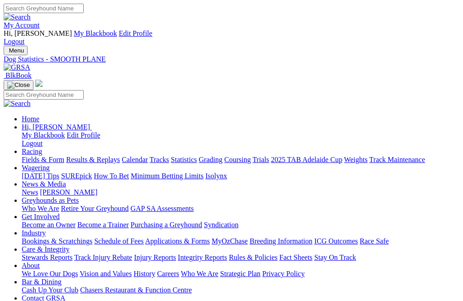
click at [197, 156] on link "Statistics" at bounding box center [184, 160] width 26 height 8
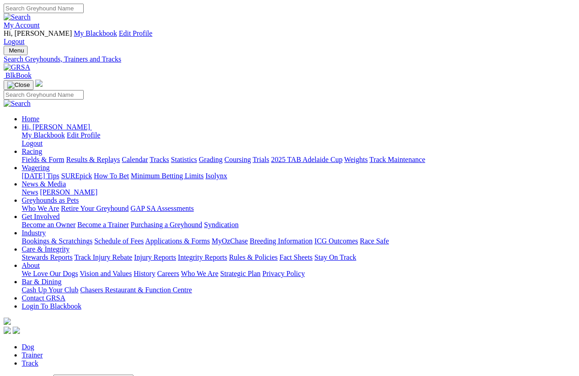
scroll to position [6, 0]
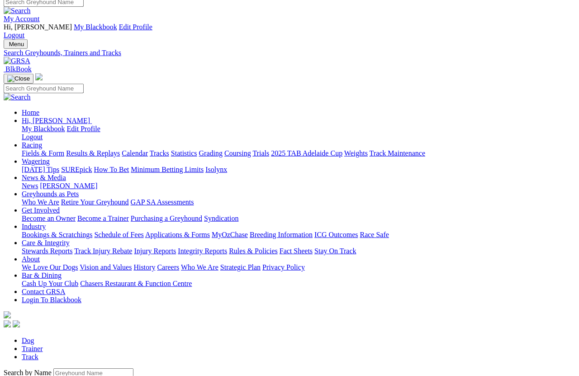
click at [80, 368] on input "Search by Greyhound name" at bounding box center [93, 373] width 80 height 10
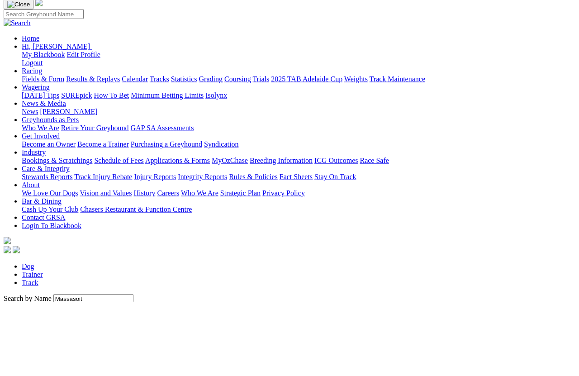
scroll to position [81, 0]
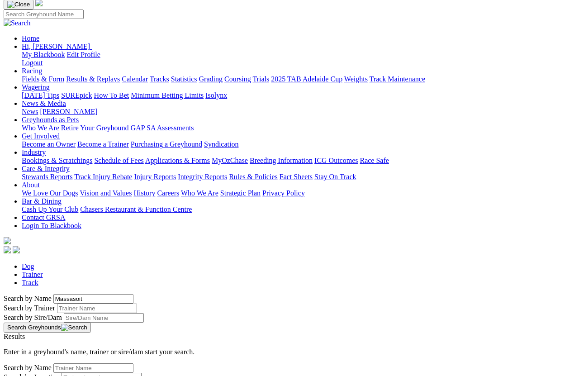
click at [91, 323] on button "Search Greyhounds" at bounding box center [47, 328] width 87 height 10
click at [98, 294] on input "Massasoit" at bounding box center [93, 299] width 80 height 10
type input "M"
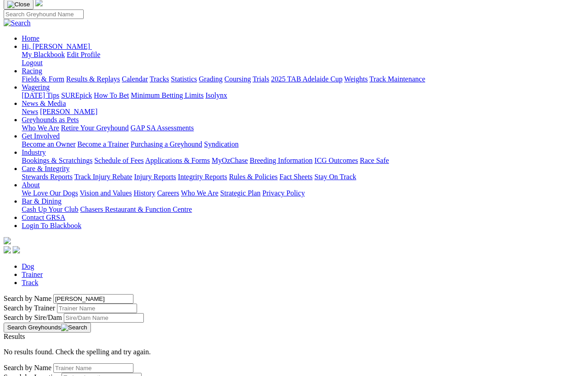
type input "Massaro"
click at [91, 323] on button "Search Greyhounds" at bounding box center [47, 328] width 87 height 10
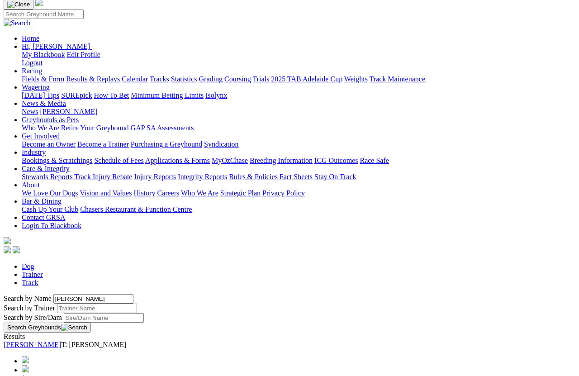
click at [61, 341] on link "Massaro" at bounding box center [32, 345] width 57 height 8
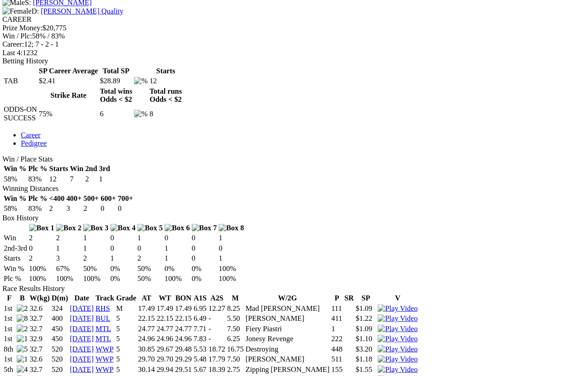
scroll to position [423, 0]
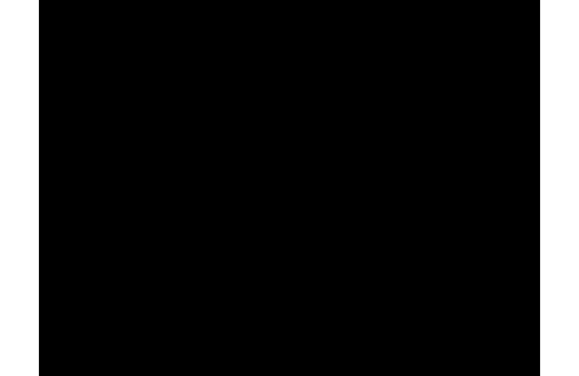
scroll to position [0, 0]
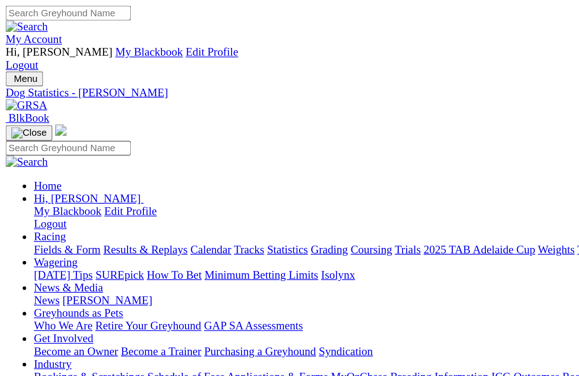
click at [197, 156] on link "Statistics" at bounding box center [184, 160] width 26 height 8
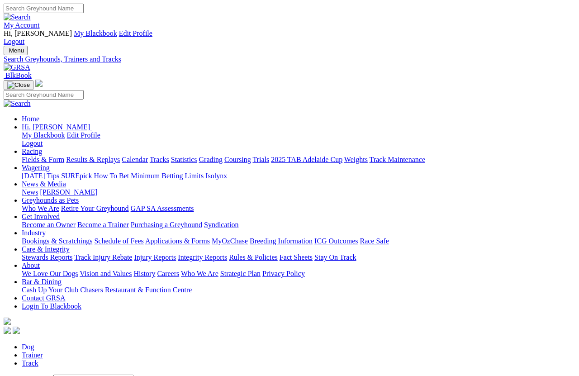
scroll to position [6, 0]
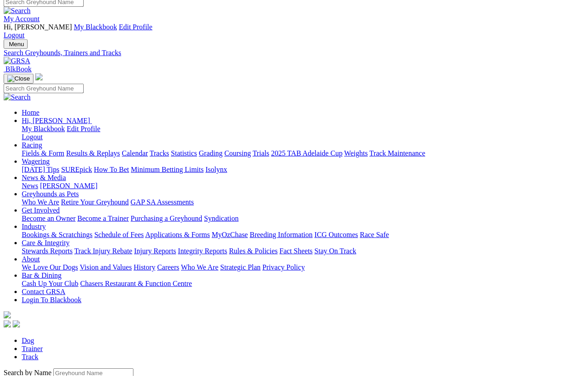
click at [71, 368] on input "Search by Greyhound name" at bounding box center [93, 373] width 80 height 10
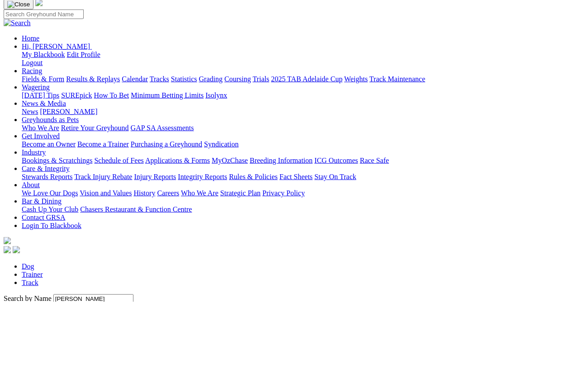
scroll to position [81, 0]
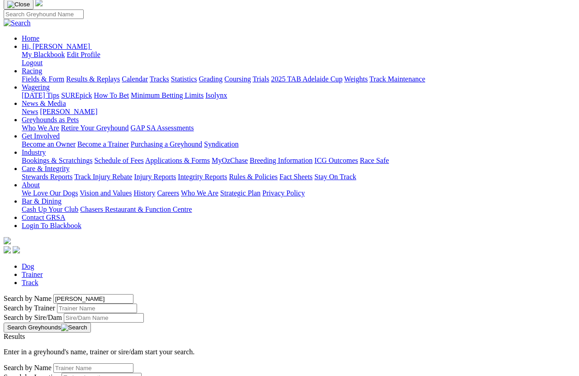
type input "[PERSON_NAME]"
click at [91, 323] on button "Search Greyhounds" at bounding box center [47, 328] width 87 height 10
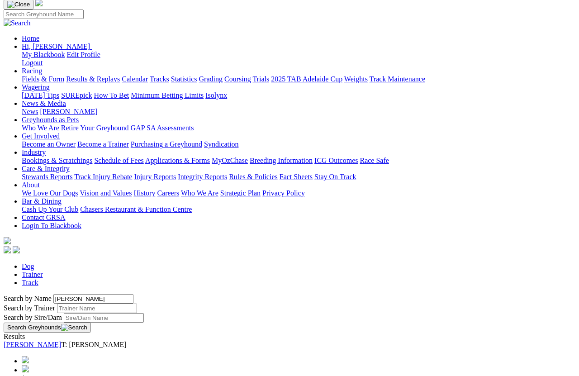
click at [61, 341] on link "[PERSON_NAME]" at bounding box center [32, 345] width 57 height 8
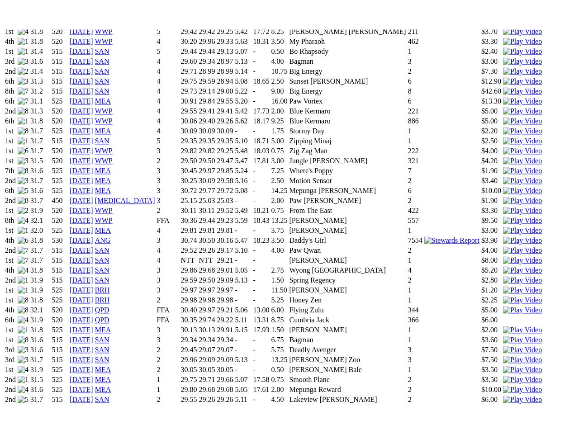
scroll to position [866, 0]
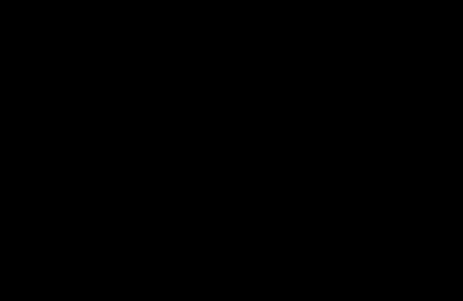
scroll to position [914, 0]
